Goal: Information Seeking & Learning: Find specific page/section

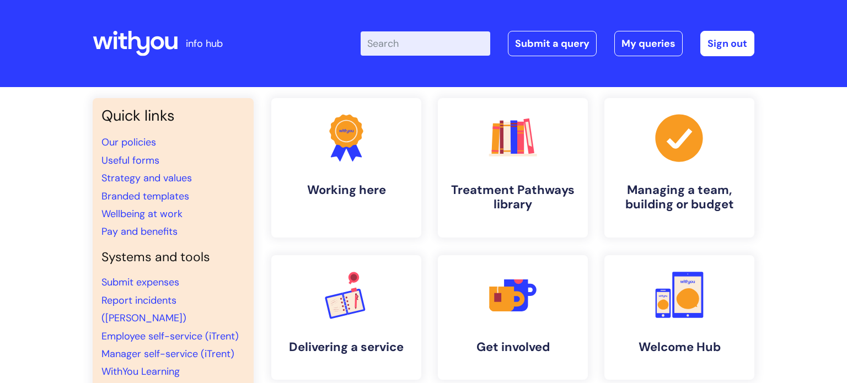
click at [416, 53] on input "Enter your search term here..." at bounding box center [426, 43] width 130 height 24
type input "vac"
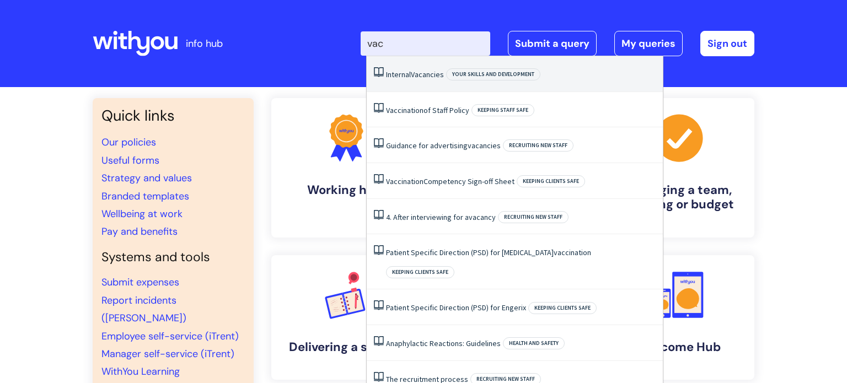
click at [431, 68] on li "Internal Vacancies Your skills and development" at bounding box center [515, 74] width 296 height 36
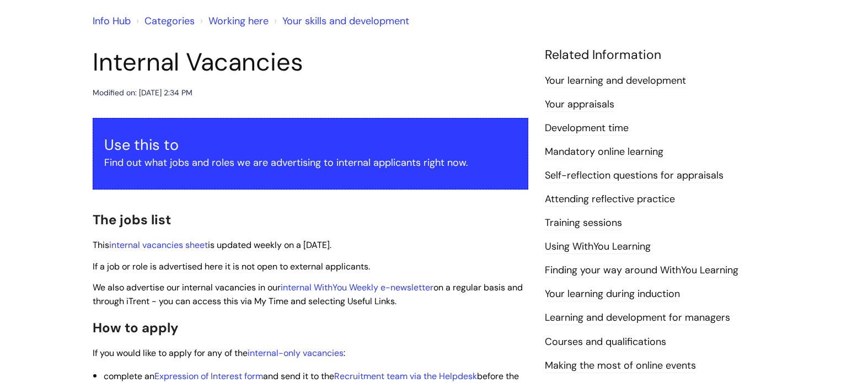
scroll to position [90, 0]
click at [165, 244] on link "internal vacancies sheet" at bounding box center [158, 246] width 99 height 12
